Goal: Navigation & Orientation: Understand site structure

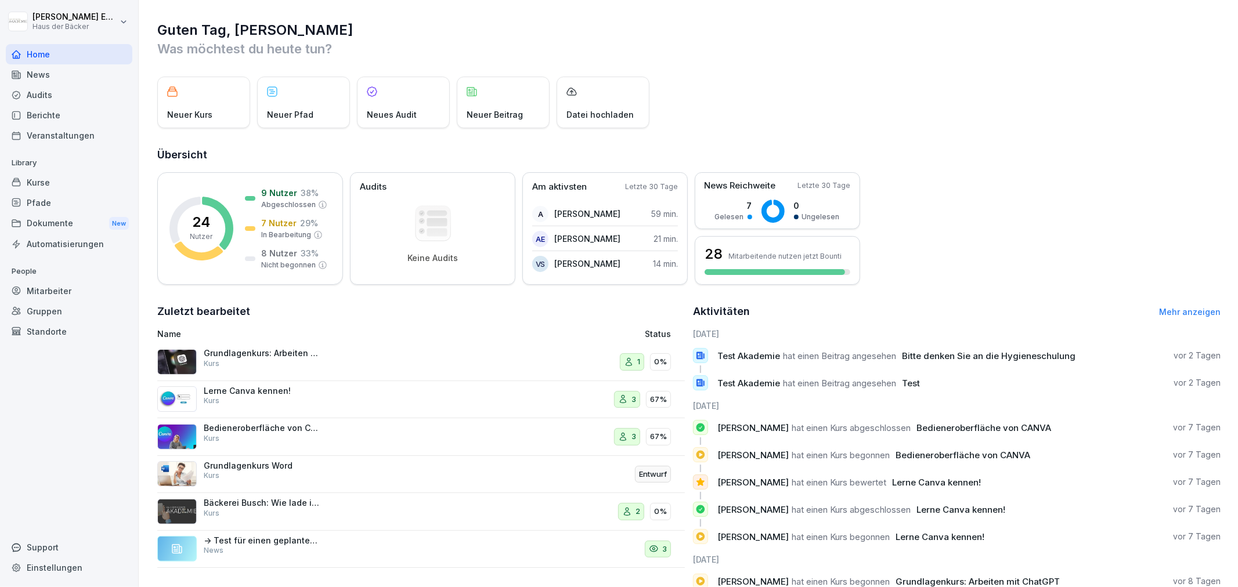
click at [109, 293] on div "Mitarbeiter" at bounding box center [69, 291] width 127 height 20
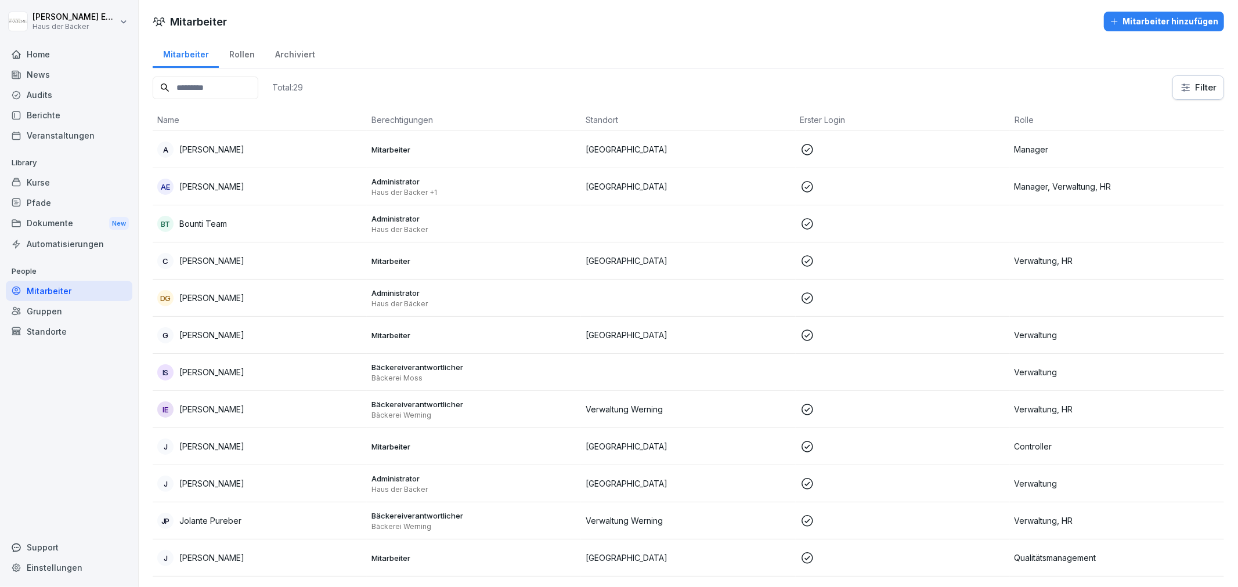
click at [99, 316] on div "Gruppen" at bounding box center [69, 311] width 127 height 20
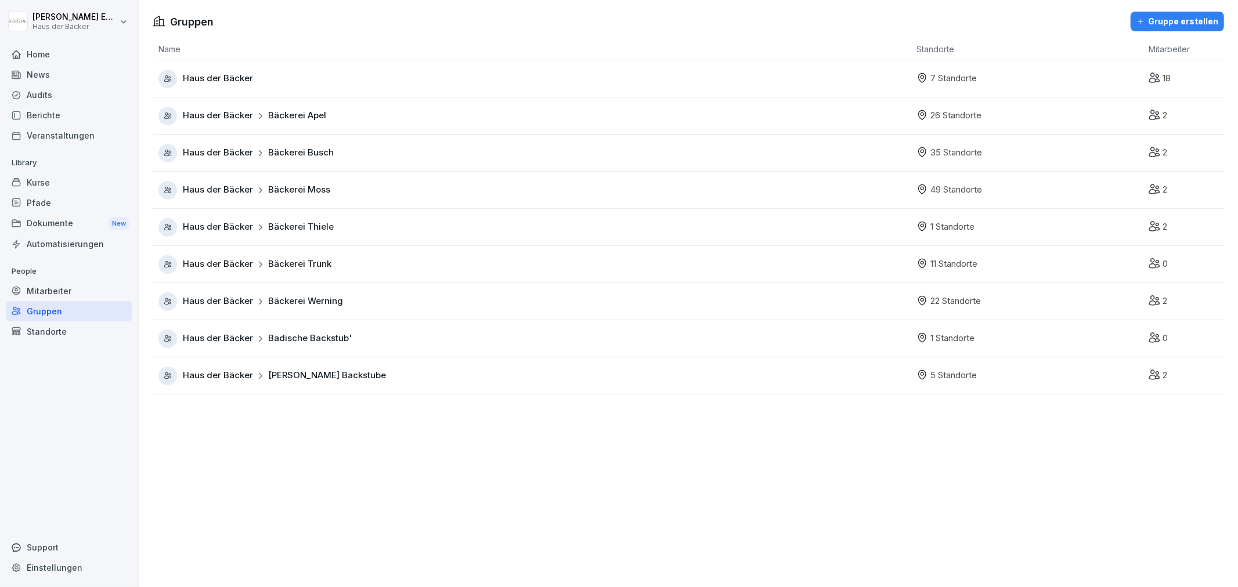
click at [97, 334] on div "Standorte" at bounding box center [69, 332] width 127 height 20
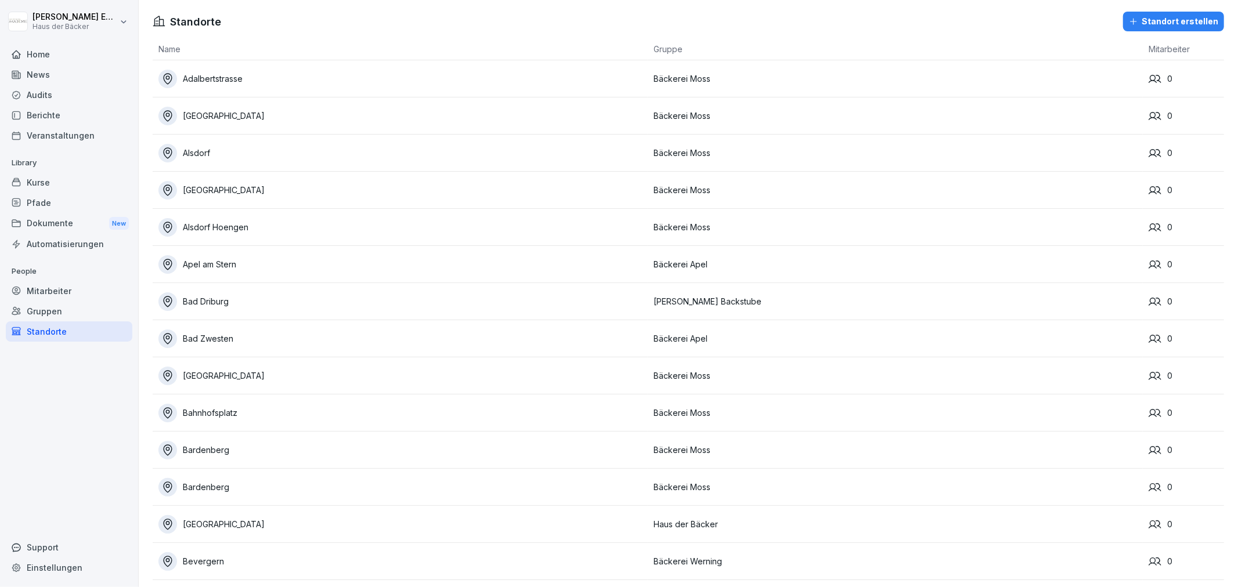
click at [86, 286] on div "Mitarbeiter" at bounding box center [69, 291] width 127 height 20
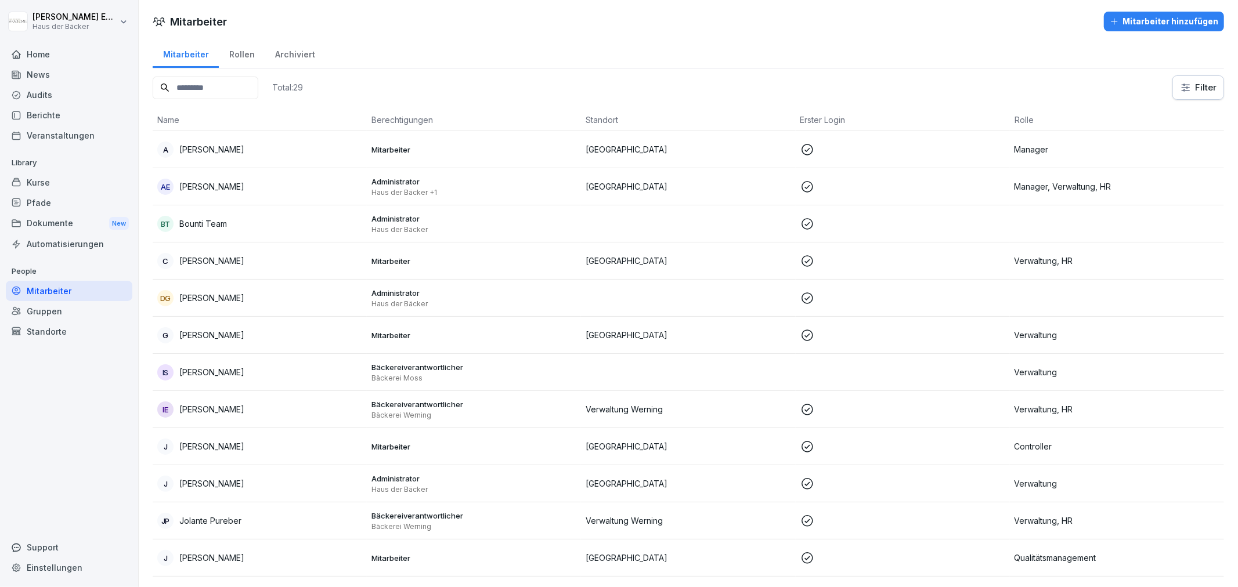
click at [237, 51] on div "Rollen" at bounding box center [242, 53] width 46 height 30
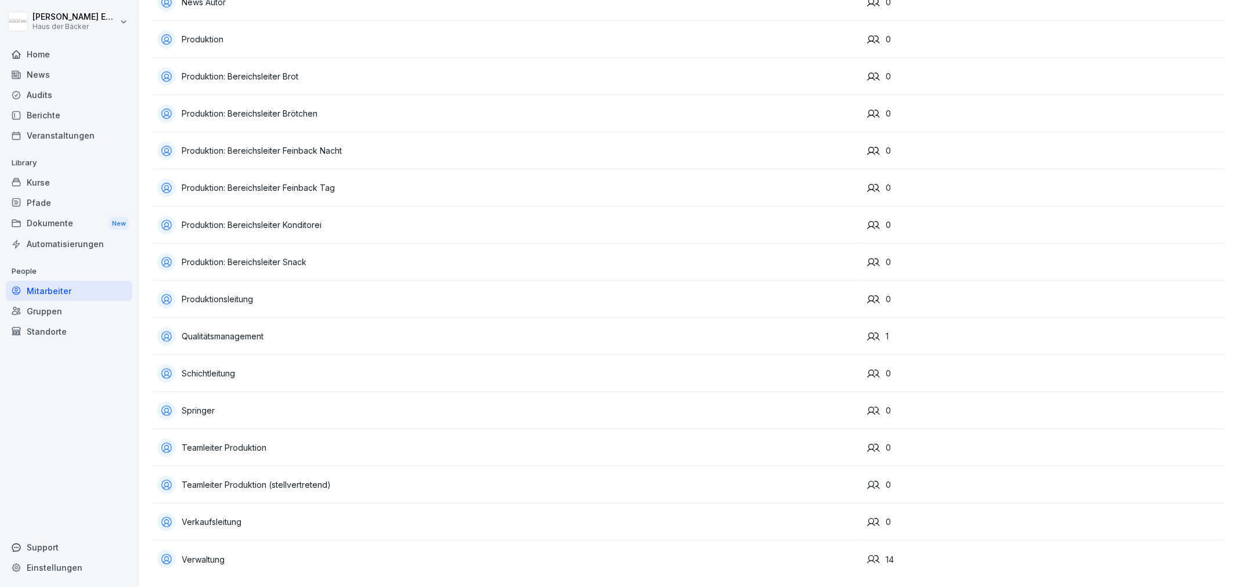
scroll to position [717, 0]
